Goal: Navigation & Orientation: Find specific page/section

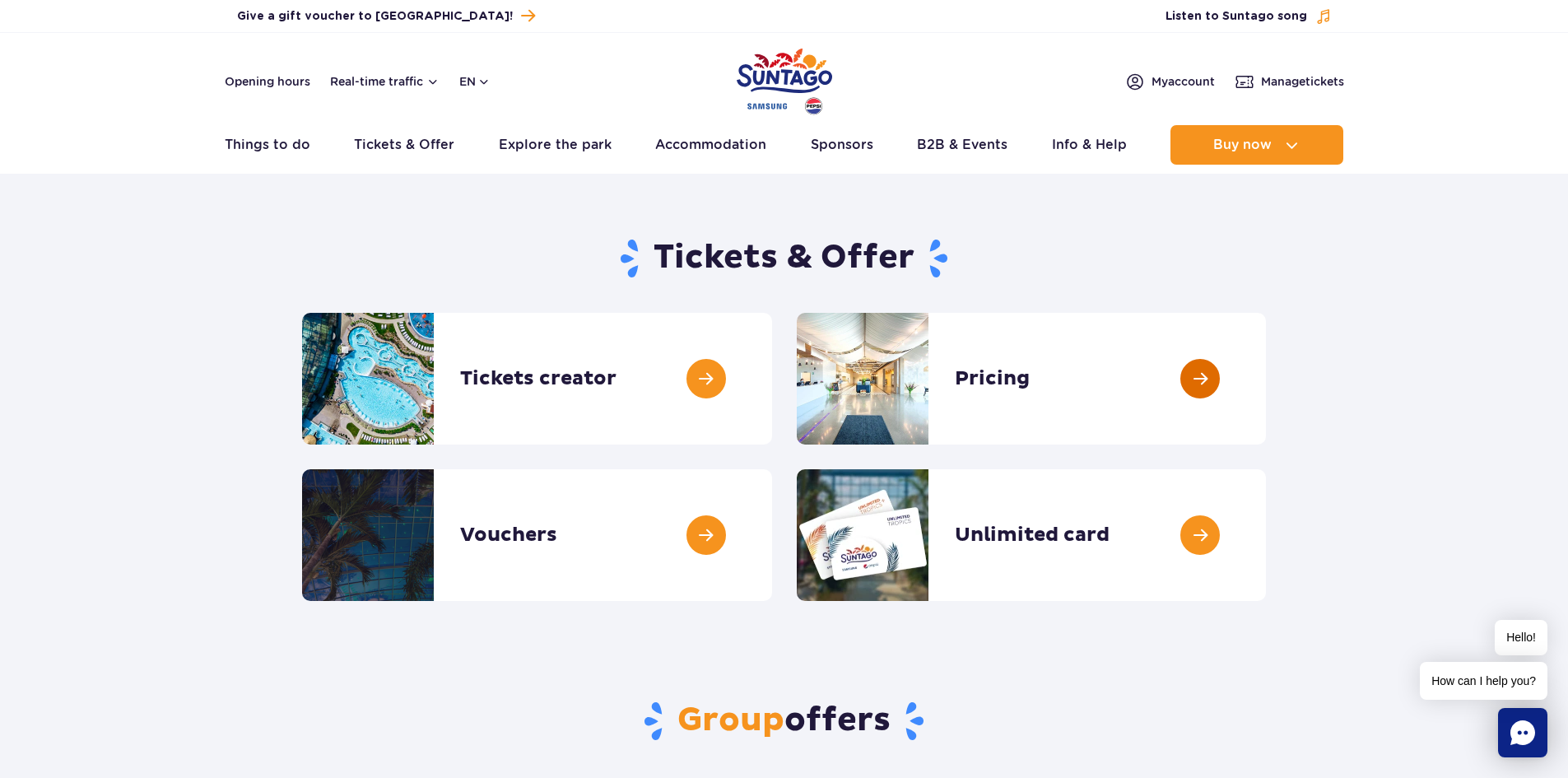
click at [1266, 375] on link at bounding box center [1266, 379] width 0 height 132
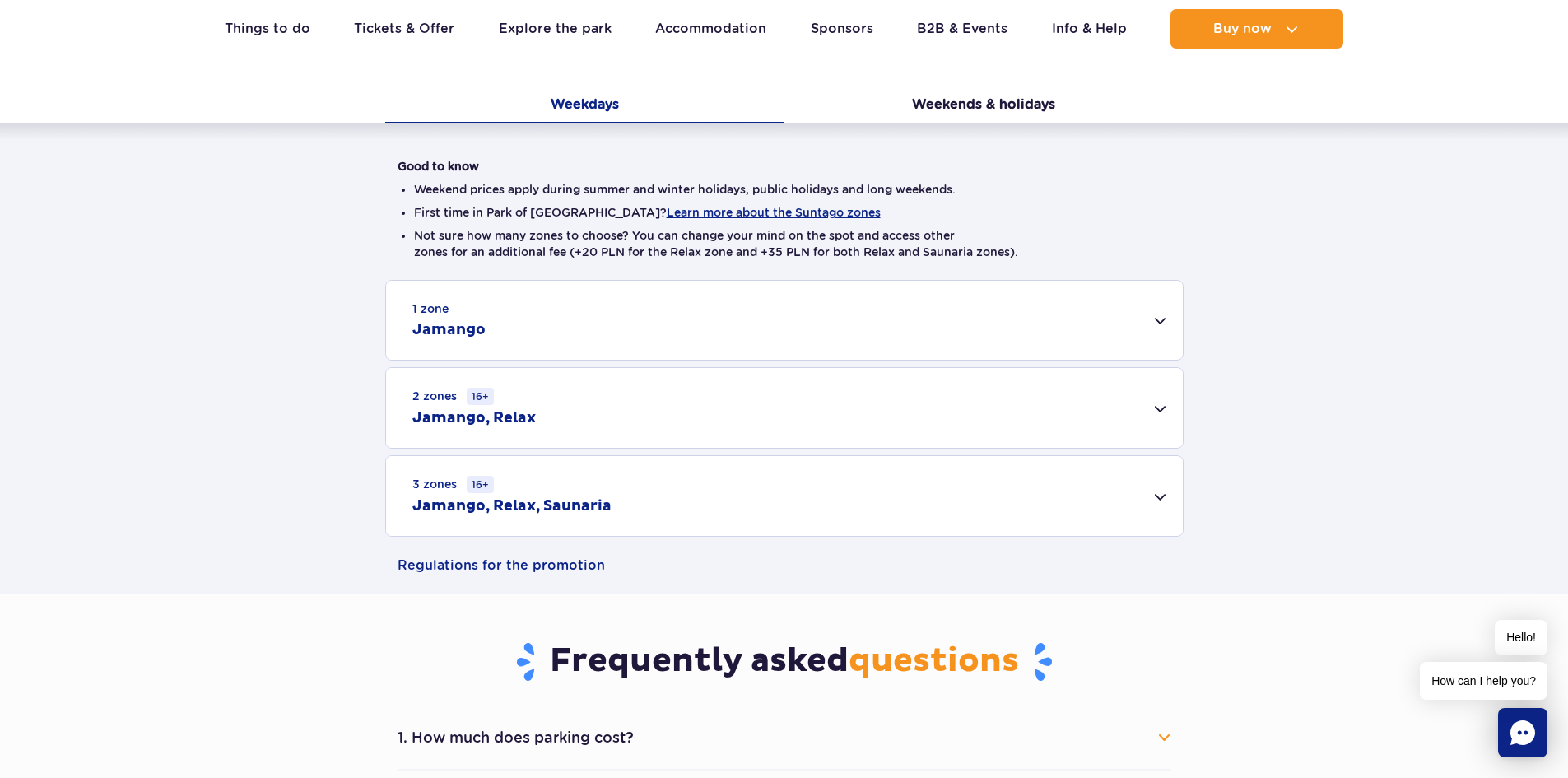
scroll to position [439, 0]
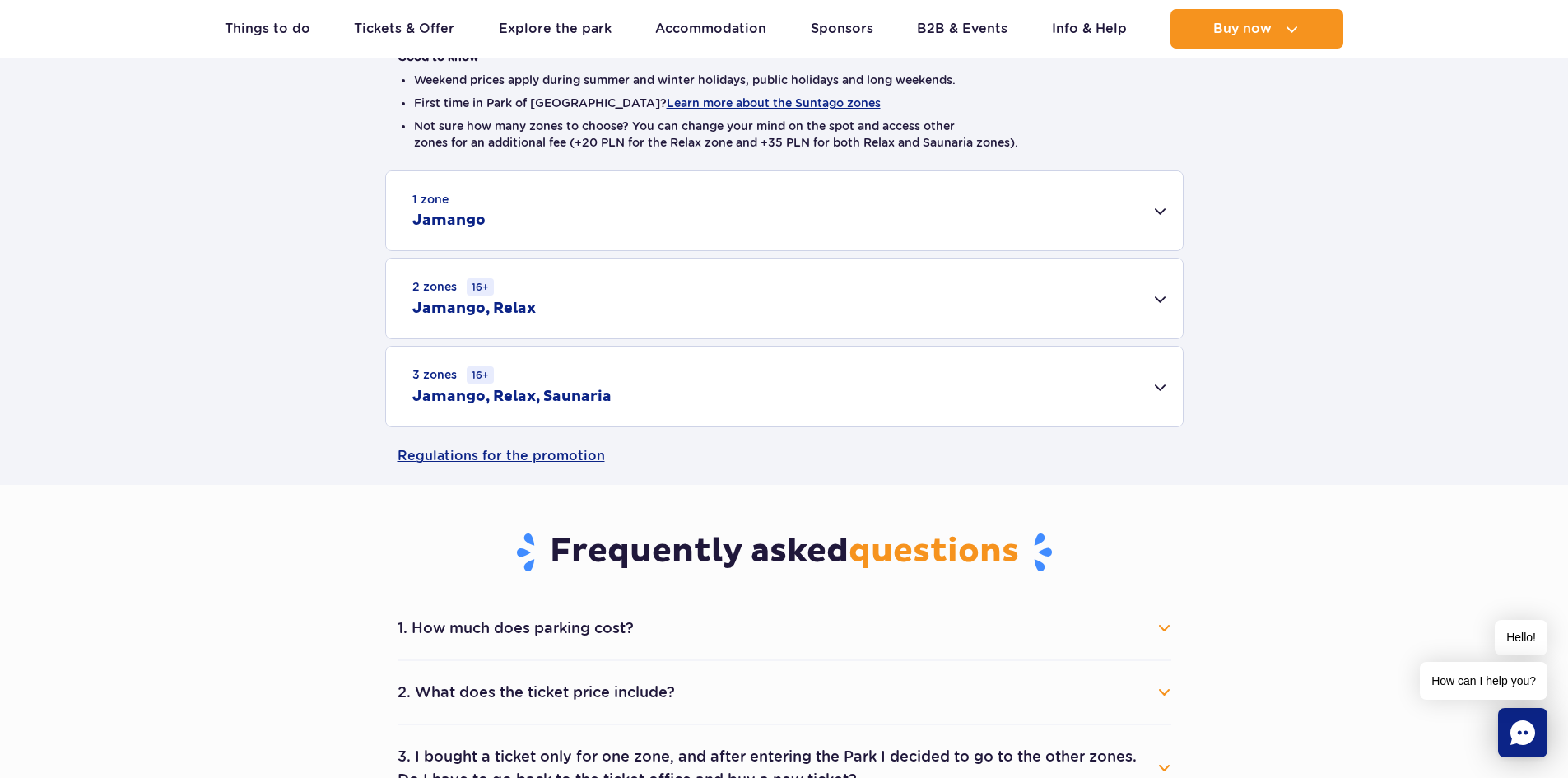
click at [578, 393] on h2 "Jamango, Relax, Saunaria" at bounding box center [512, 396] width 200 height 19
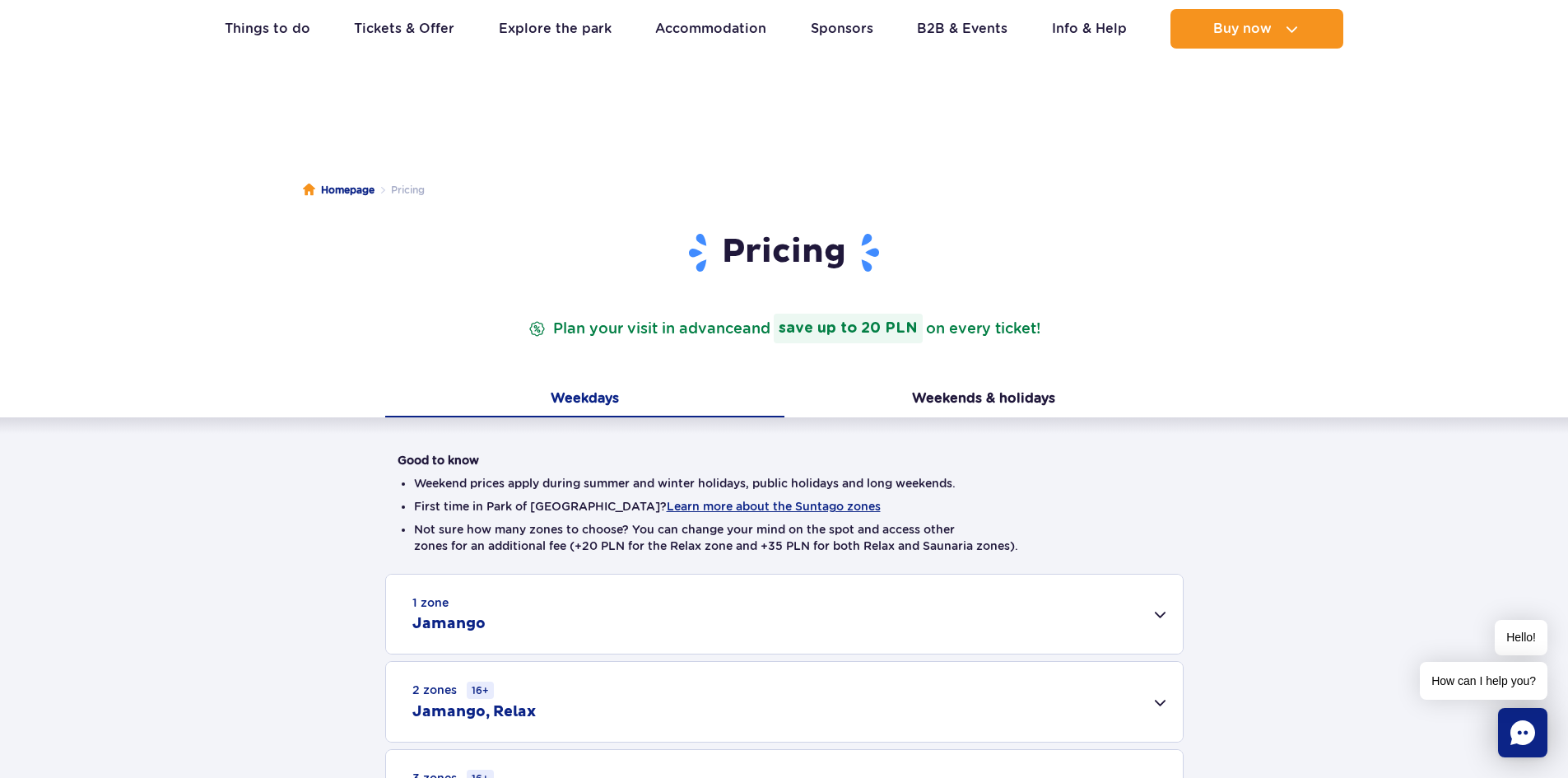
scroll to position [0, 0]
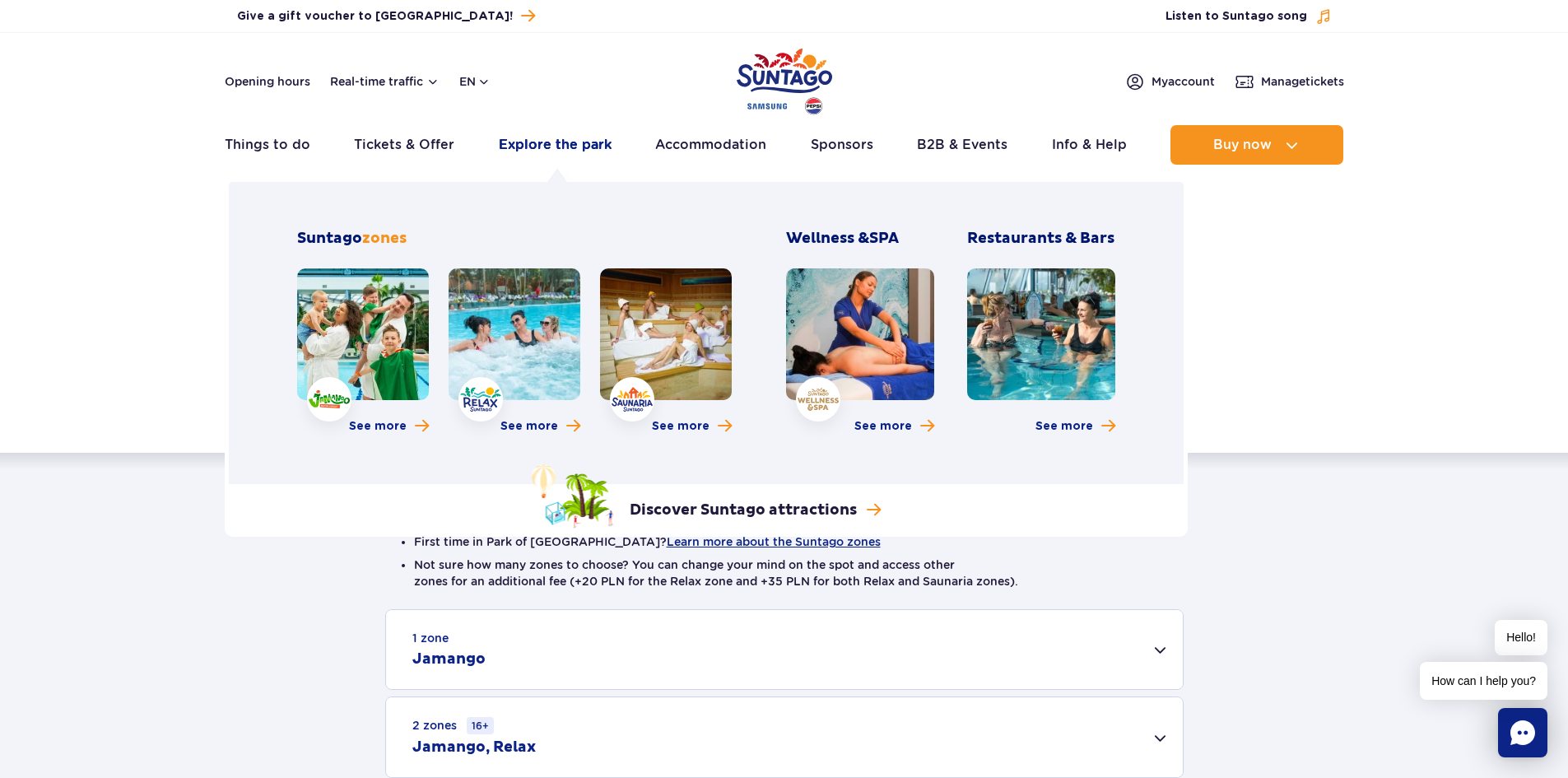
click at [531, 142] on link "Explore the park" at bounding box center [555, 144] width 113 height 40
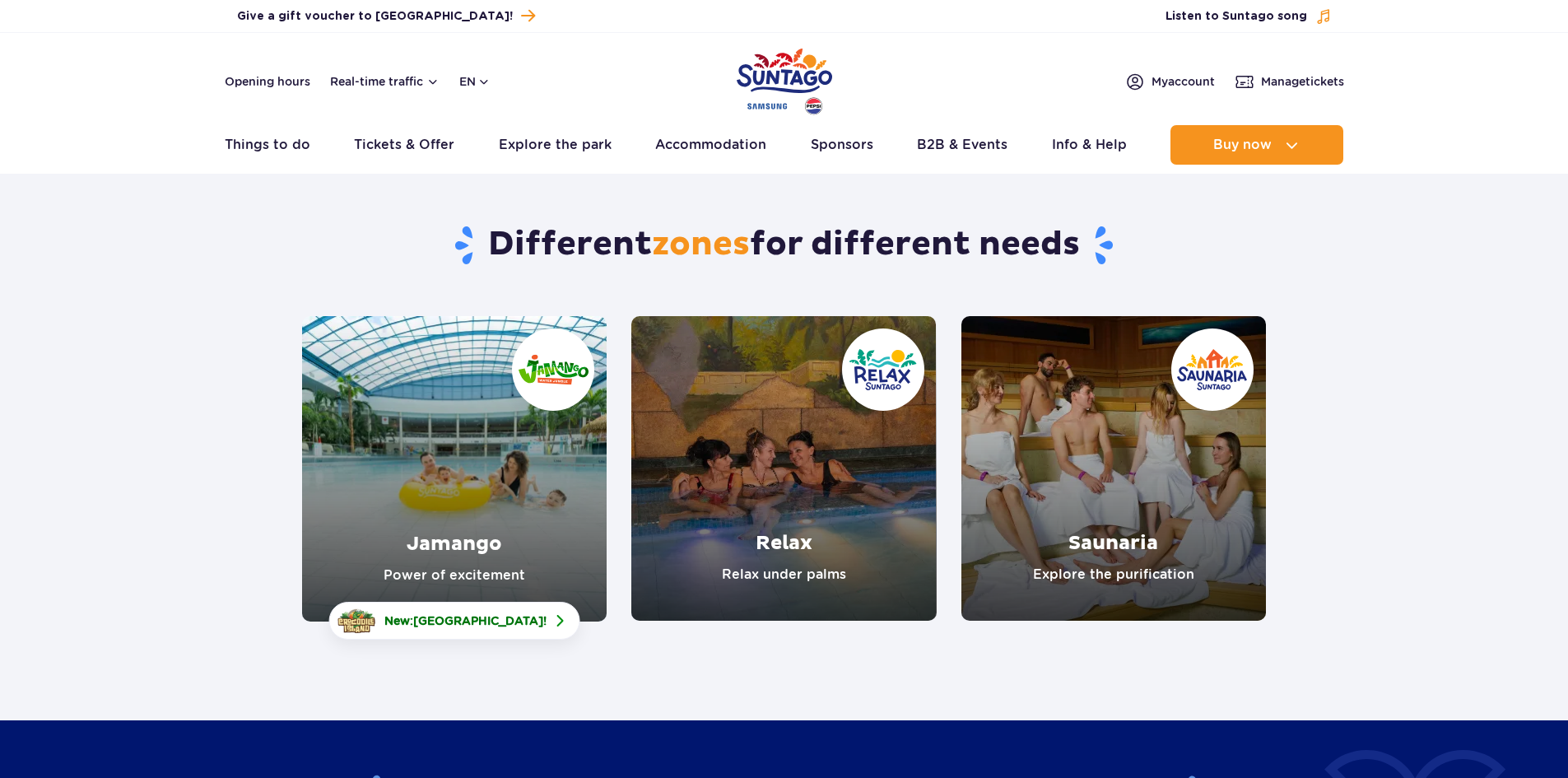
click at [489, 419] on link "Jamango" at bounding box center [455, 468] width 304 height 305
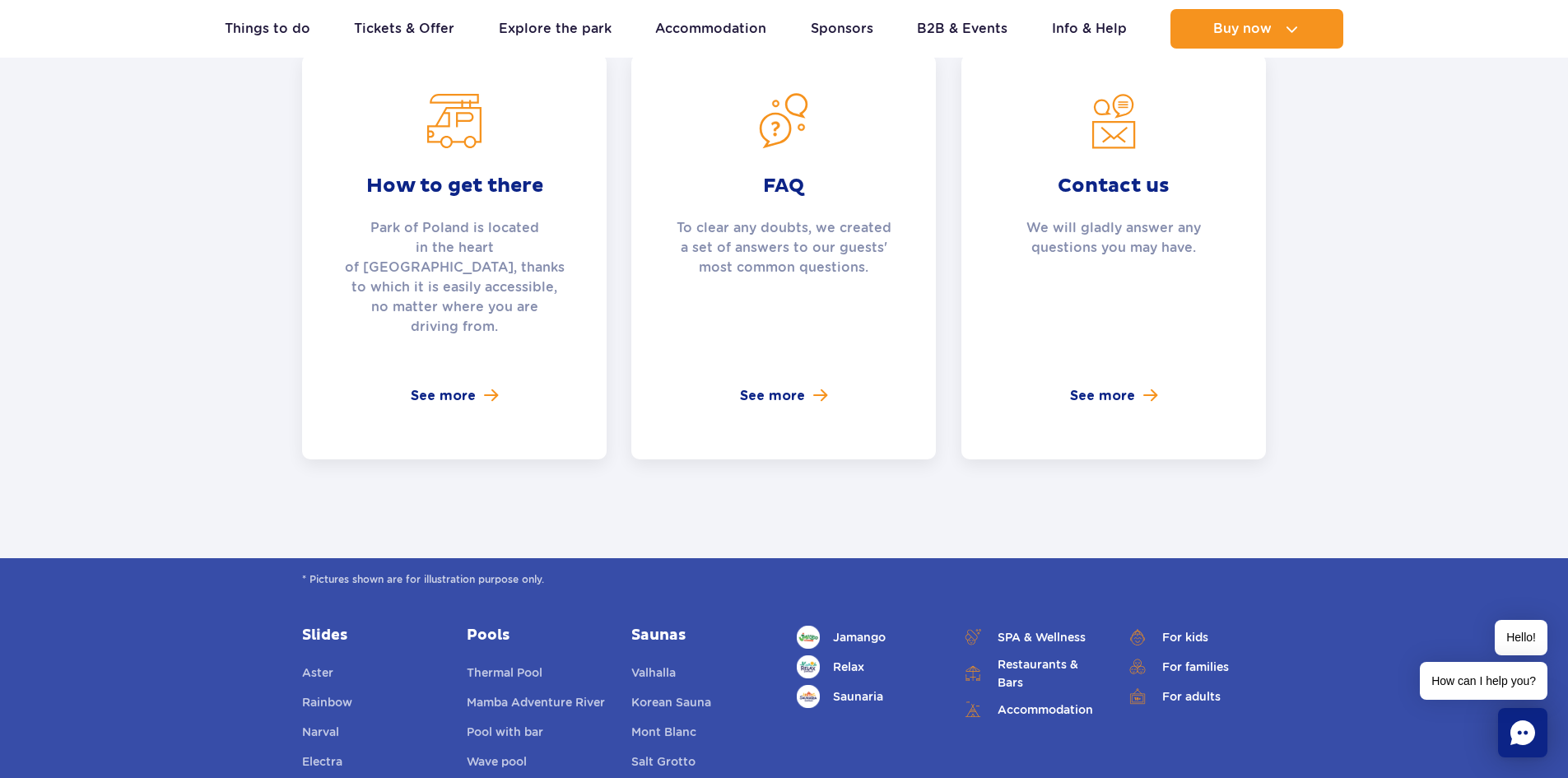
scroll to position [3730, 0]
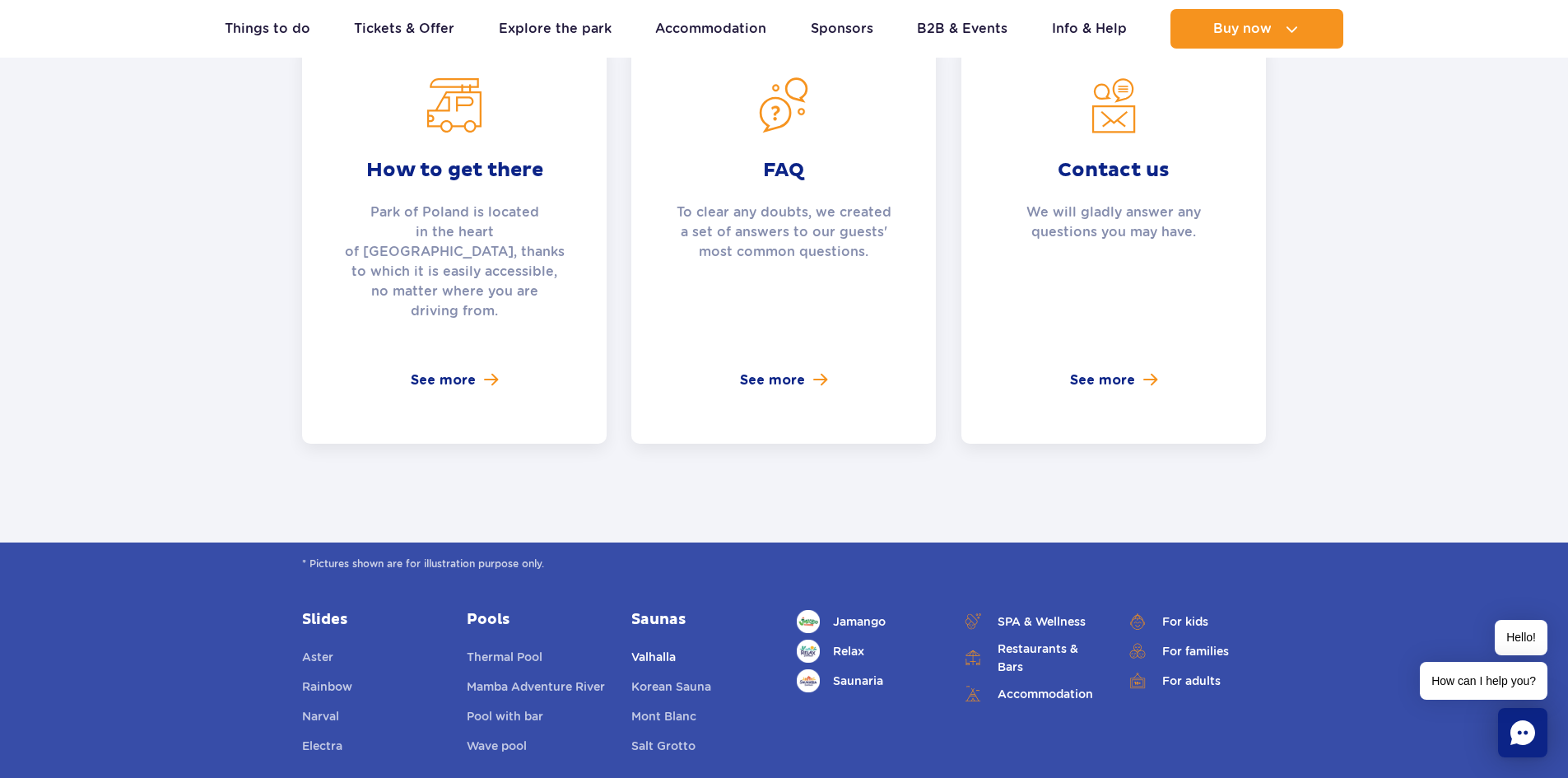
click at [653, 648] on link "Valhalla" at bounding box center [653, 659] width 45 height 23
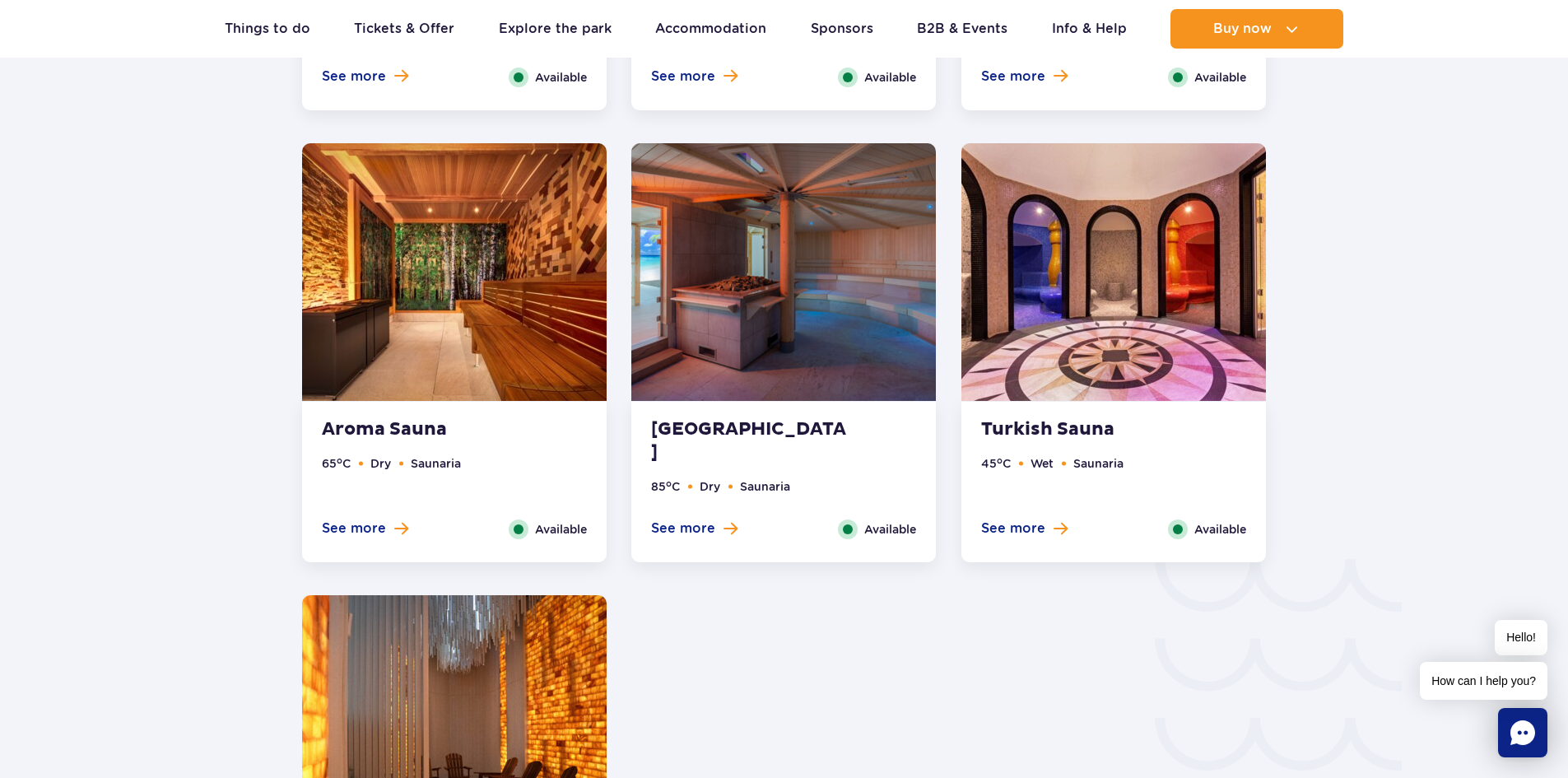
scroll to position [2103, 0]
